Goal: Task Accomplishment & Management: Use online tool/utility

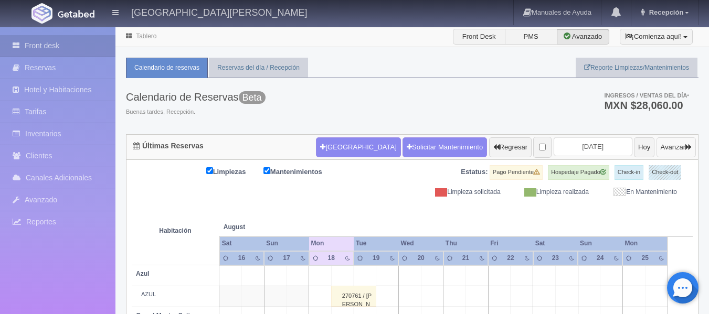
click at [658, 150] on button "Avanzar" at bounding box center [676, 148] width 39 height 20
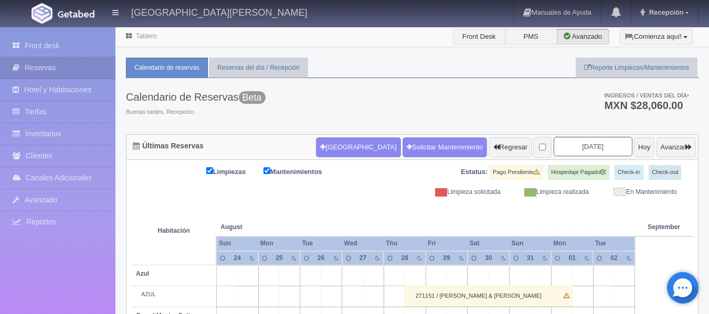
click at [570, 146] on input "2025-08-26" at bounding box center [593, 146] width 79 height 19
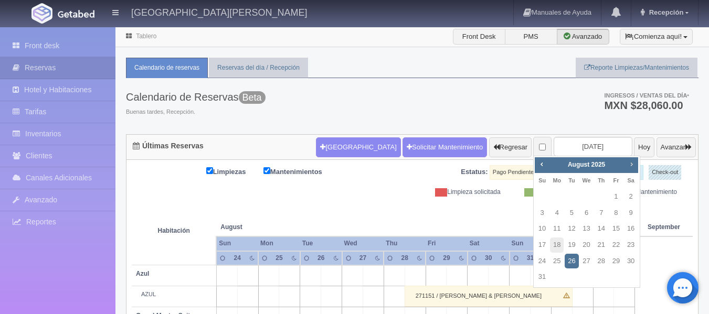
click at [631, 164] on span "Next" at bounding box center [631, 164] width 8 height 8
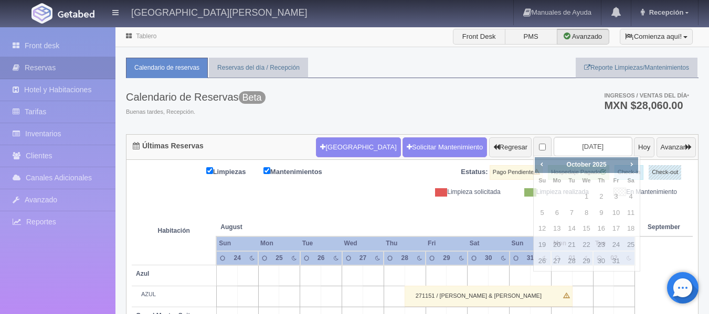
click at [532, 114] on div "Calendario de Reservas Beta Buenas tardes, Recepción. Ingresos / Ventas del día…" at bounding box center [412, 106] width 573 height 56
